Goal: Find specific page/section: Find specific page/section

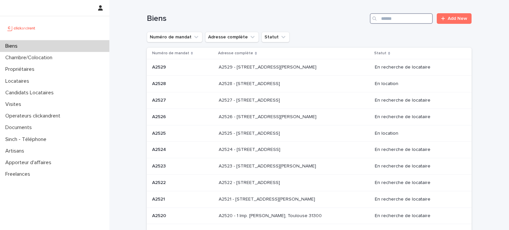
click at [398, 16] on input "Search" at bounding box center [401, 18] width 63 height 11
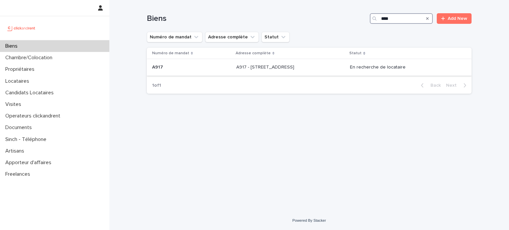
type input "****"
click at [295, 65] on p "A917 - [STREET_ADDRESS]" at bounding box center [265, 66] width 59 height 7
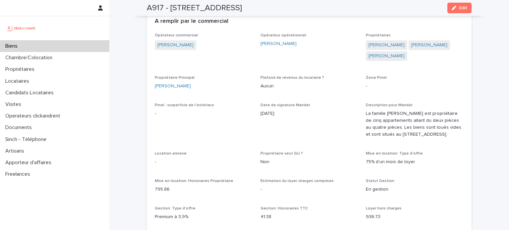
scroll to position [356, 0]
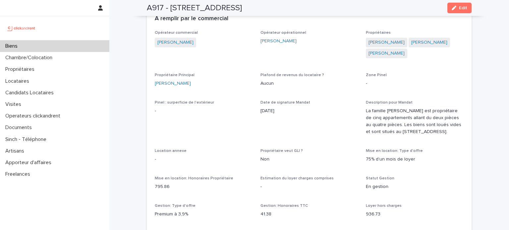
click at [289, 153] on span "Propriétaire veut GLI ?" at bounding box center [281, 151] width 42 height 4
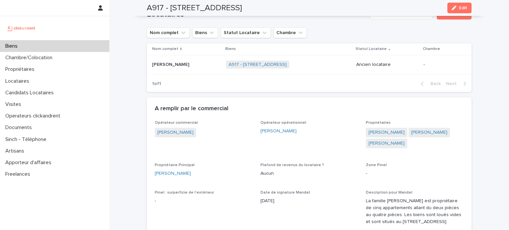
scroll to position [253, 0]
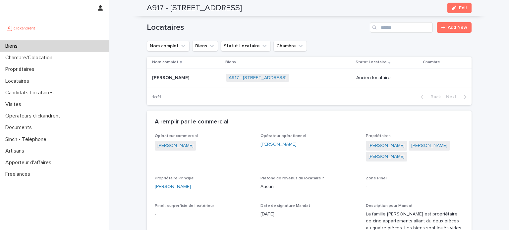
click at [83, 46] on div "Biens" at bounding box center [54, 46] width 109 height 12
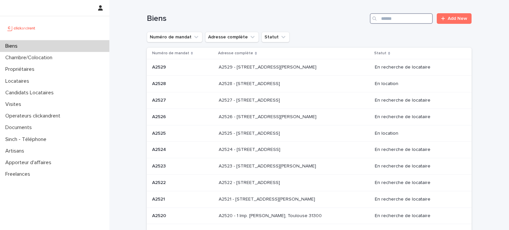
click at [391, 19] on input "Search" at bounding box center [401, 18] width 63 height 11
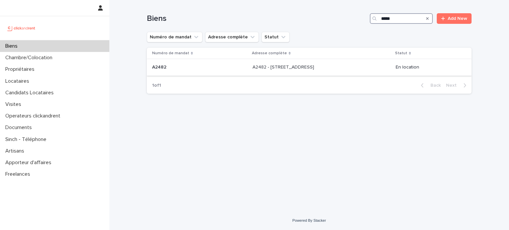
type input "*****"
click at [315, 64] on p "A2482 - [STREET_ADDRESS]" at bounding box center [283, 66] width 63 height 7
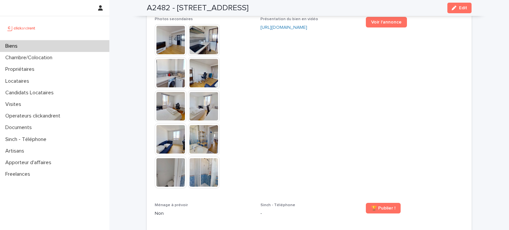
scroll to position [1749, 0]
click at [169, 31] on img at bounding box center [171, 40] width 32 height 32
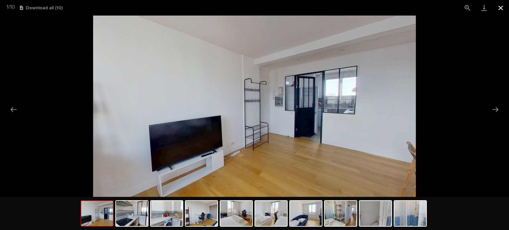
click at [502, 9] on button "Close gallery" at bounding box center [500, 8] width 17 height 16
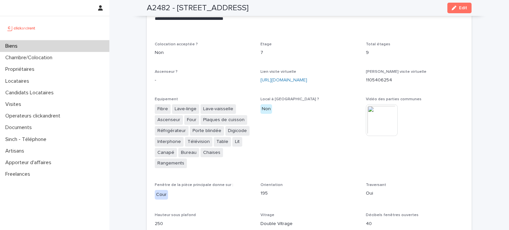
scroll to position [1412, 0]
click at [321, 76] on div "[URL][DOMAIN_NAME]" at bounding box center [309, 79] width 98 height 7
click at [307, 77] on link "[URL][DOMAIN_NAME]" at bounding box center [283, 79] width 47 height 5
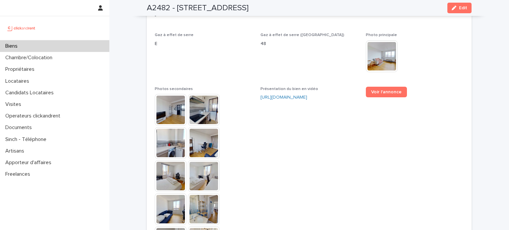
scroll to position [1679, 0]
click at [172, 105] on img at bounding box center [171, 110] width 32 height 32
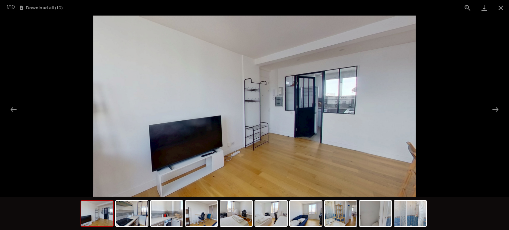
click at [328, 139] on img at bounding box center [254, 106] width 323 height 181
click at [497, 107] on button "Next slide" at bounding box center [495, 109] width 14 height 13
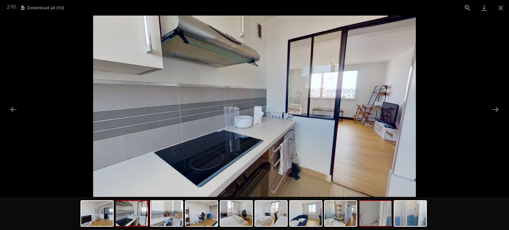
click at [365, 218] on img at bounding box center [375, 213] width 32 height 25
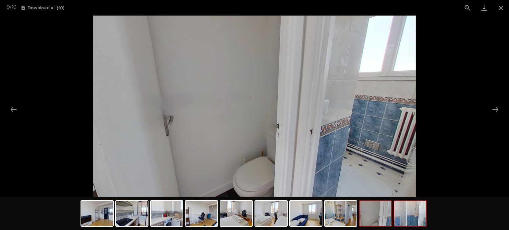
click at [414, 221] on img at bounding box center [410, 213] width 32 height 25
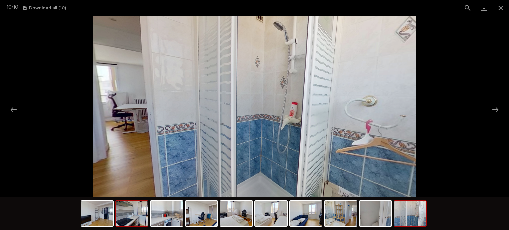
click at [133, 217] on img at bounding box center [132, 213] width 32 height 25
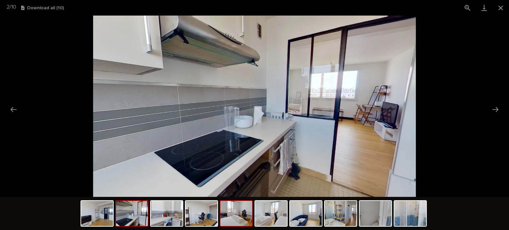
click at [240, 216] on img at bounding box center [236, 213] width 32 height 25
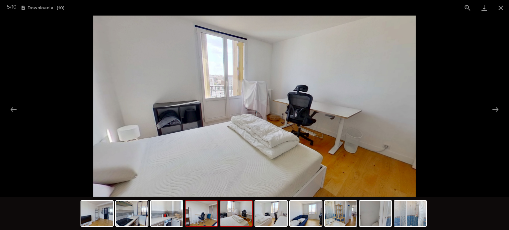
click at [189, 217] on img at bounding box center [201, 213] width 32 height 25
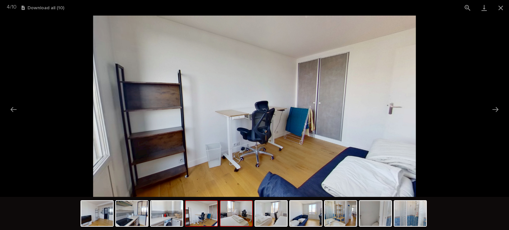
click at [250, 218] on img at bounding box center [236, 213] width 32 height 25
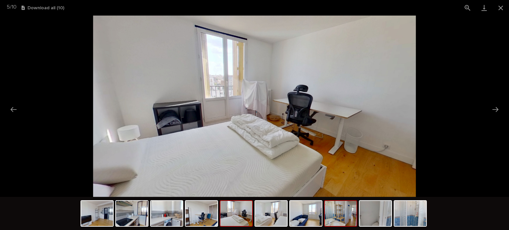
click at [346, 221] on img at bounding box center [341, 213] width 32 height 25
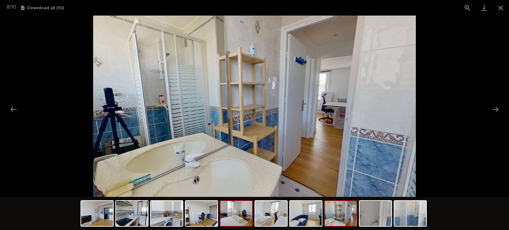
click at [236, 212] on img at bounding box center [236, 213] width 32 height 25
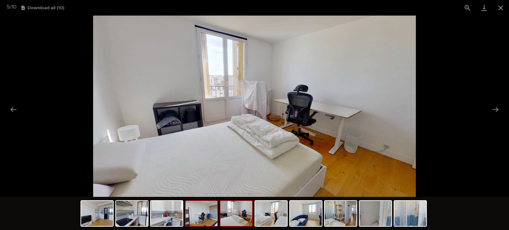
click at [205, 215] on img at bounding box center [201, 213] width 32 height 25
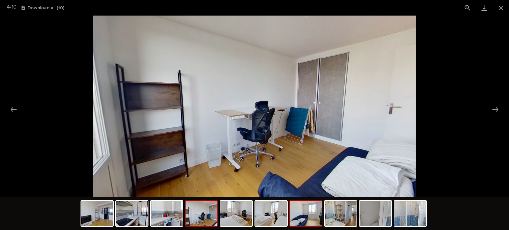
click at [308, 226] on div at bounding box center [305, 213] width 33 height 26
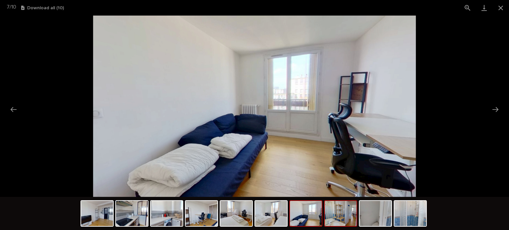
click at [339, 208] on img at bounding box center [341, 213] width 32 height 25
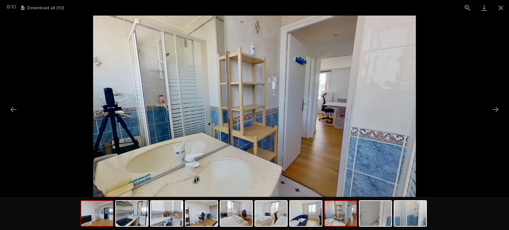
click at [102, 213] on img at bounding box center [97, 213] width 32 height 25
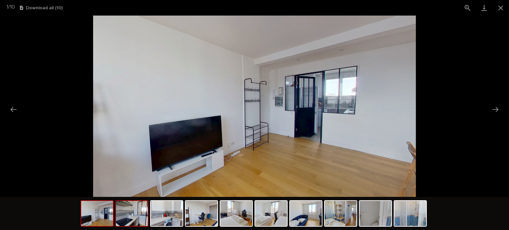
click at [135, 219] on img at bounding box center [132, 213] width 32 height 25
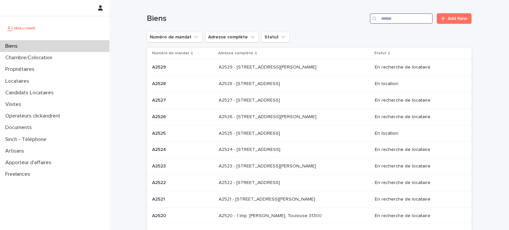
click at [383, 19] on input "Search" at bounding box center [401, 18] width 63 height 11
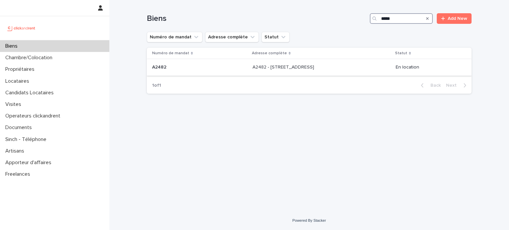
type input "*****"
click at [342, 68] on div "A2482 - 68 rue de la Courneuve, Aubervilliers 93300 A2482 - 68 rue de la Courne…" at bounding box center [321, 67] width 138 height 11
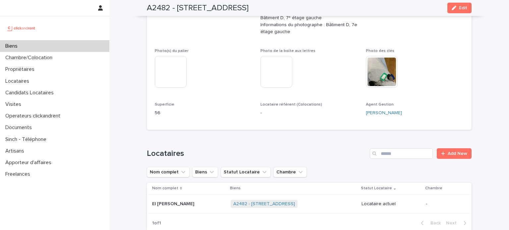
scroll to position [159, 0]
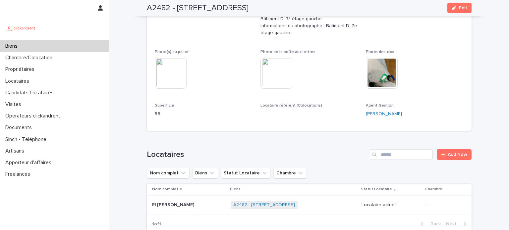
click at [61, 47] on div "Biens" at bounding box center [54, 46] width 109 height 12
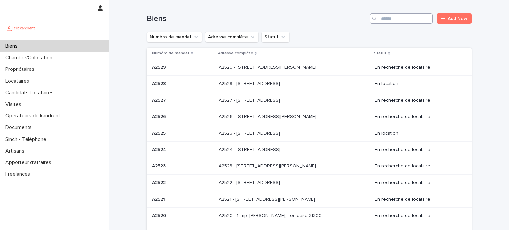
click at [406, 22] on input "Search" at bounding box center [401, 18] width 63 height 11
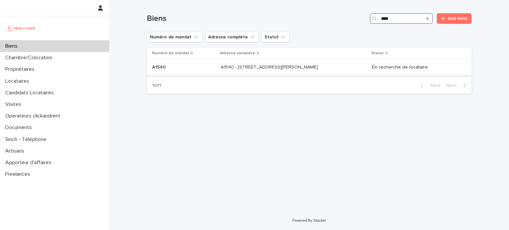
type input "****"
click at [310, 69] on p "A1540 - 9 Avenue Karl Marx, Bobigny 93000" at bounding box center [270, 66] width 98 height 7
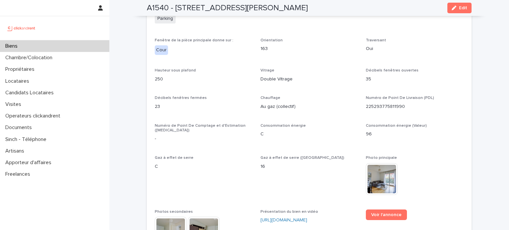
scroll to position [1889, 0]
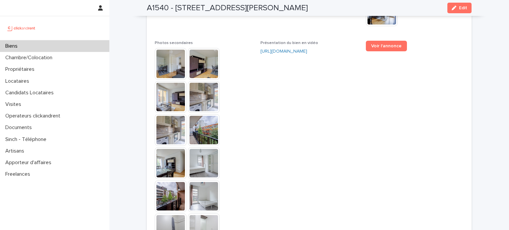
click at [175, 48] on img at bounding box center [171, 64] width 32 height 32
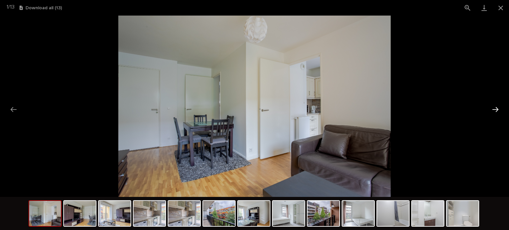
click at [495, 108] on button "Next slide" at bounding box center [495, 109] width 14 height 13
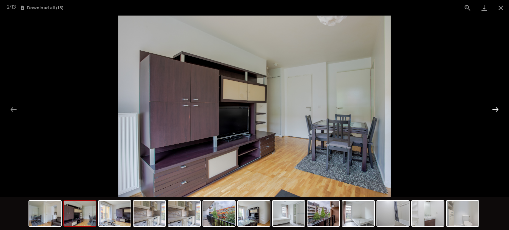
click at [495, 108] on button "Next slide" at bounding box center [495, 109] width 14 height 13
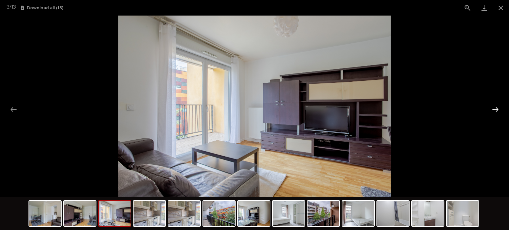
click at [495, 106] on button "Next slide" at bounding box center [495, 109] width 14 height 13
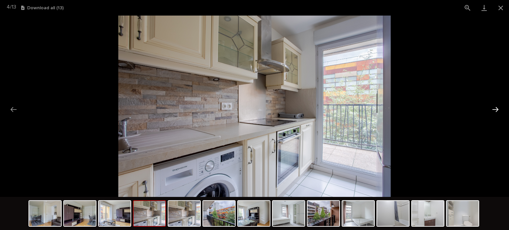
click at [495, 106] on button "Next slide" at bounding box center [495, 109] width 14 height 13
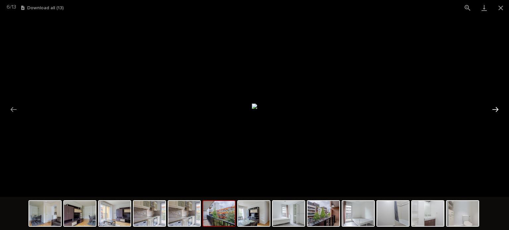
click at [495, 107] on button "Next slide" at bounding box center [495, 109] width 14 height 13
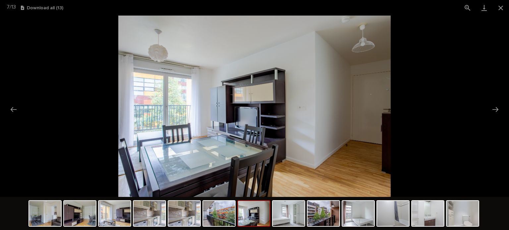
drag, startPoint x: 373, startPoint y: 157, endPoint x: 248, endPoint y: 123, distance: 129.3
click at [248, 123] on img at bounding box center [254, 106] width 272 height 181
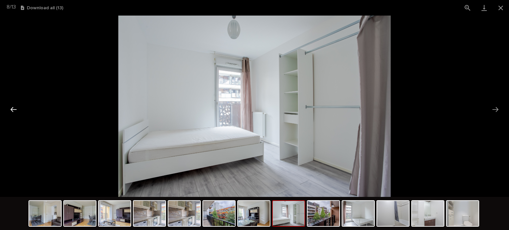
click at [9, 108] on button "Previous slide" at bounding box center [14, 109] width 14 height 13
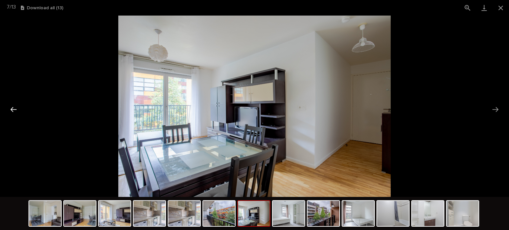
click at [9, 108] on button "Previous slide" at bounding box center [14, 109] width 14 height 13
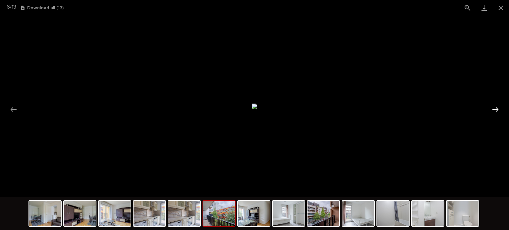
click at [495, 112] on button "Next slide" at bounding box center [495, 109] width 14 height 13
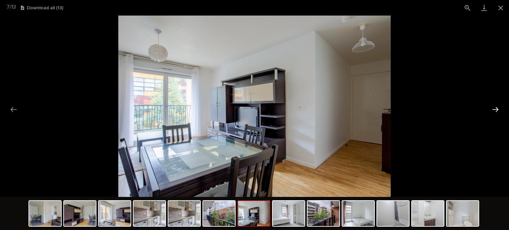
click at [495, 112] on button "Next slide" at bounding box center [495, 109] width 14 height 13
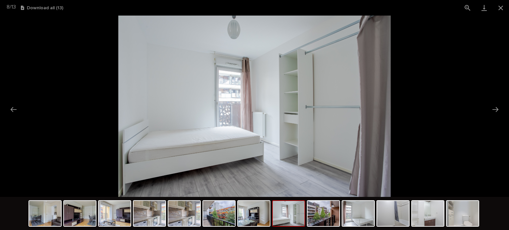
click at [506, 115] on picture at bounding box center [254, 106] width 509 height 181
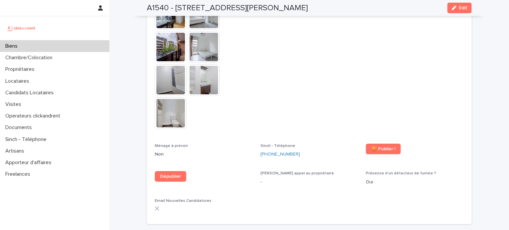
scroll to position [2028, 0]
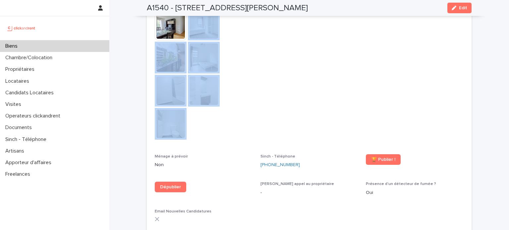
drag, startPoint x: 430, startPoint y: 18, endPoint x: 223, endPoint y: 18, distance: 207.3
click at [96, 51] on div "Biens" at bounding box center [54, 46] width 109 height 12
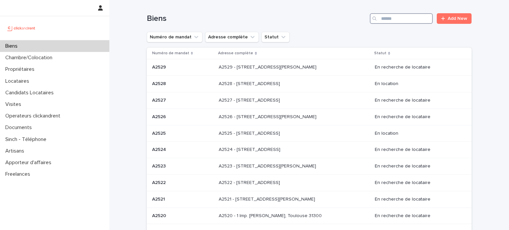
click at [381, 19] on input "Search" at bounding box center [401, 18] width 63 height 11
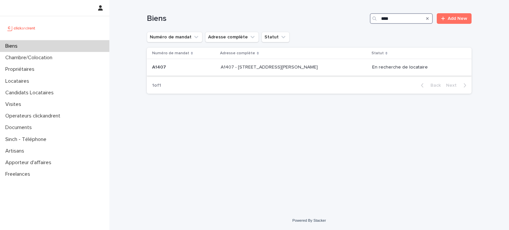
type input "****"
click at [319, 64] on p "A1407 - 15 Rue du Docteur Fillioux, Villiers-sur-Marne 94350" at bounding box center [270, 66] width 98 height 7
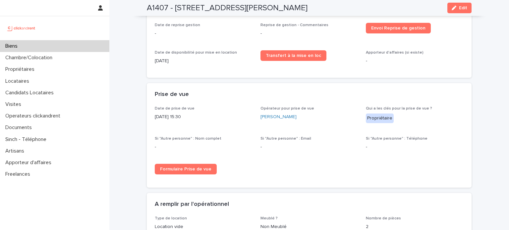
scroll to position [1088, 0]
